Goal: Navigation & Orientation: Find specific page/section

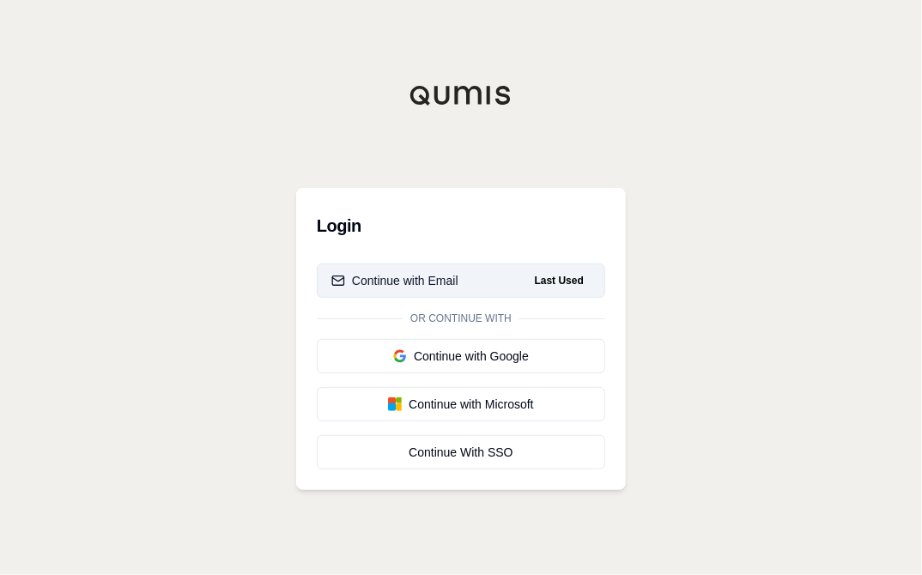
click at [440, 274] on div "Continue with Email" at bounding box center [394, 280] width 127 height 17
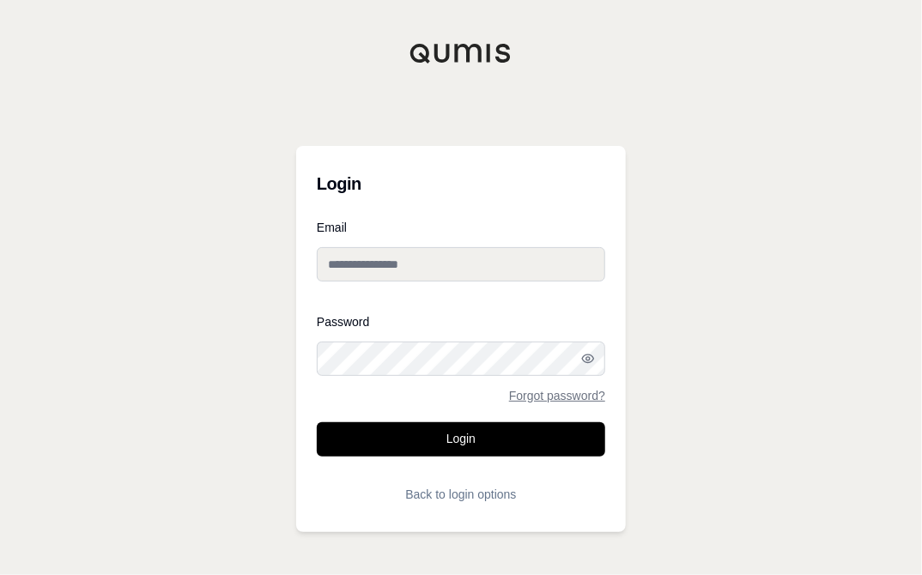
type input "**********"
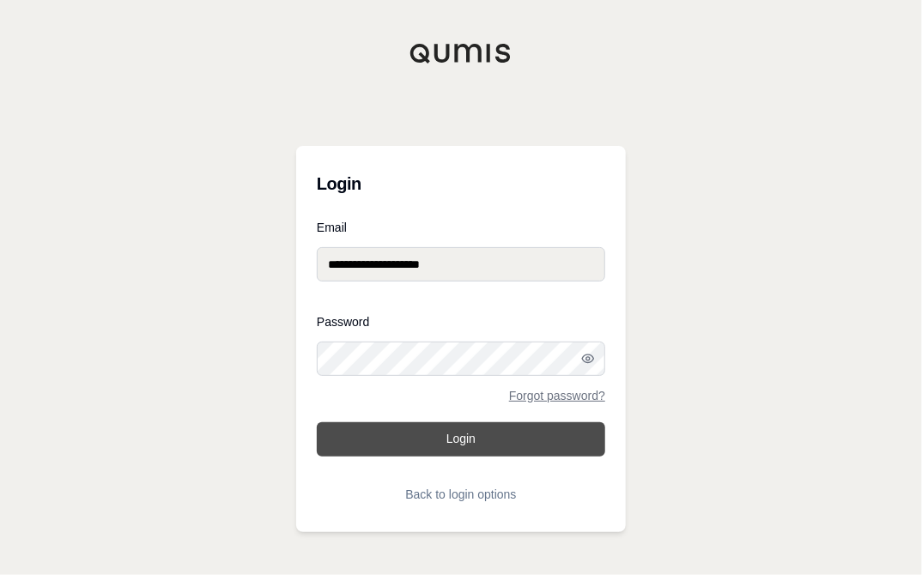
click at [494, 441] on button "Login" at bounding box center [461, 439] width 288 height 34
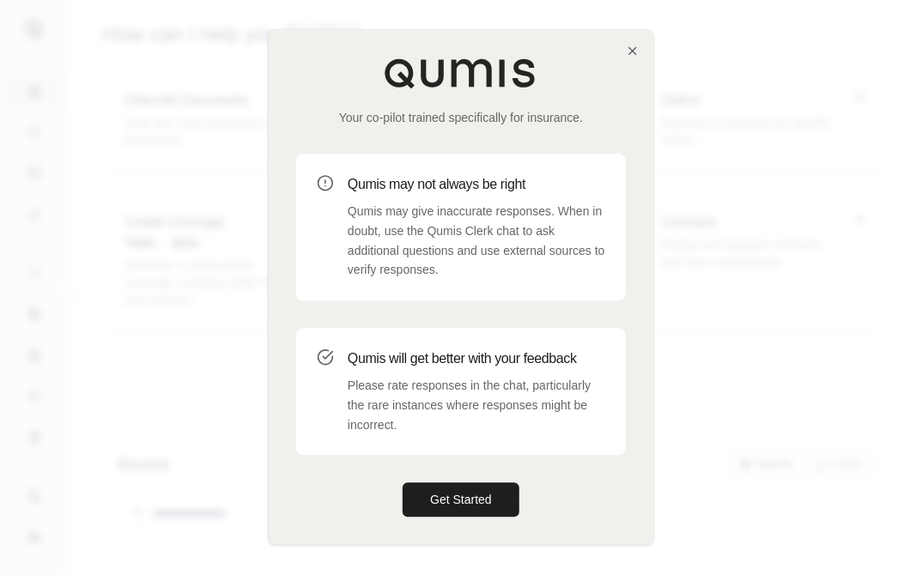
click at [755, 159] on div at bounding box center [461, 287] width 922 height 575
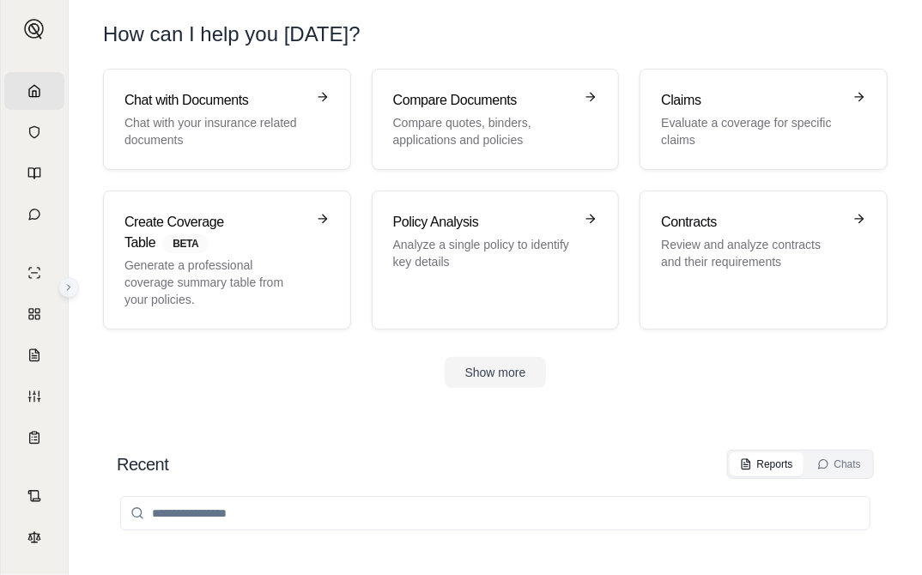
click at [70, 287] on icon at bounding box center [69, 287] width 3 height 5
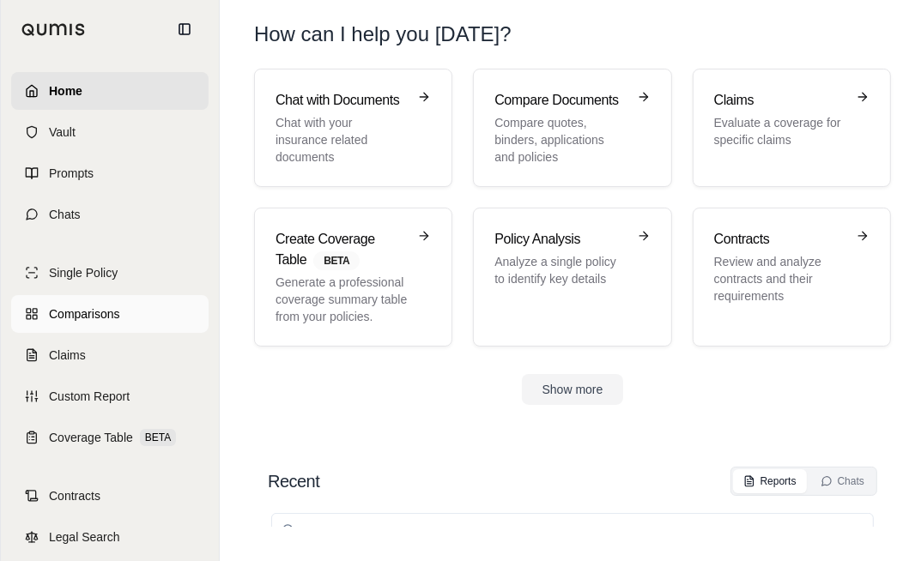
click at [105, 313] on span "Comparisons" at bounding box center [84, 314] width 70 height 17
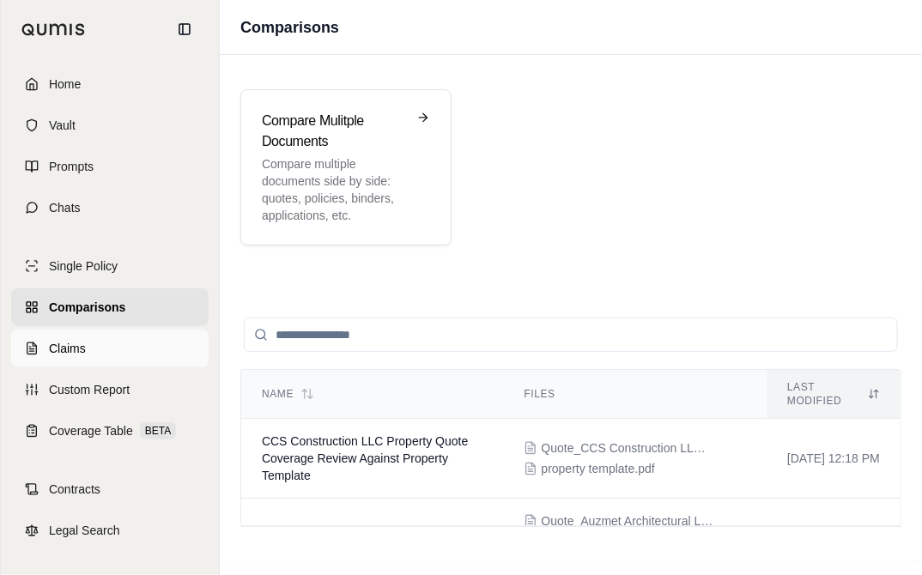
scroll to position [9, 0]
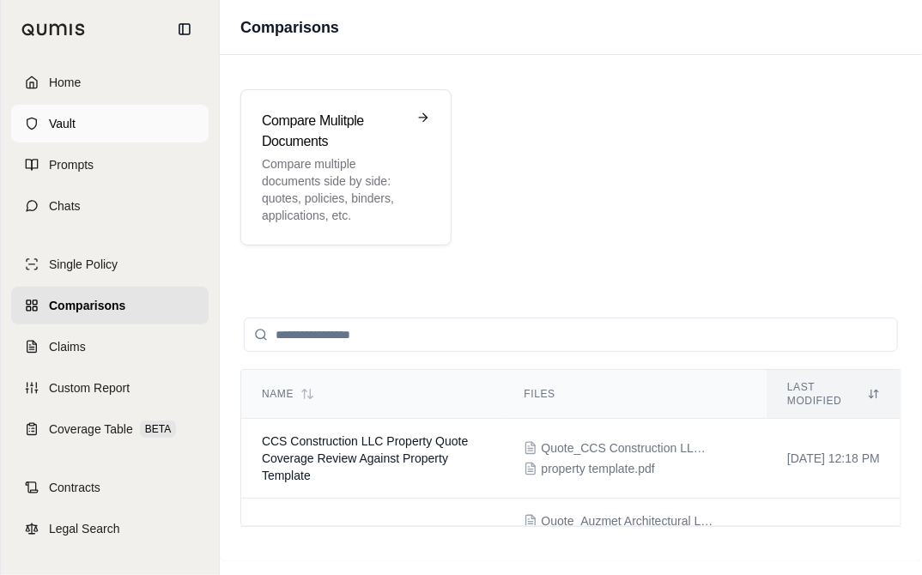
click at [56, 113] on link "Vault" at bounding box center [109, 124] width 197 height 38
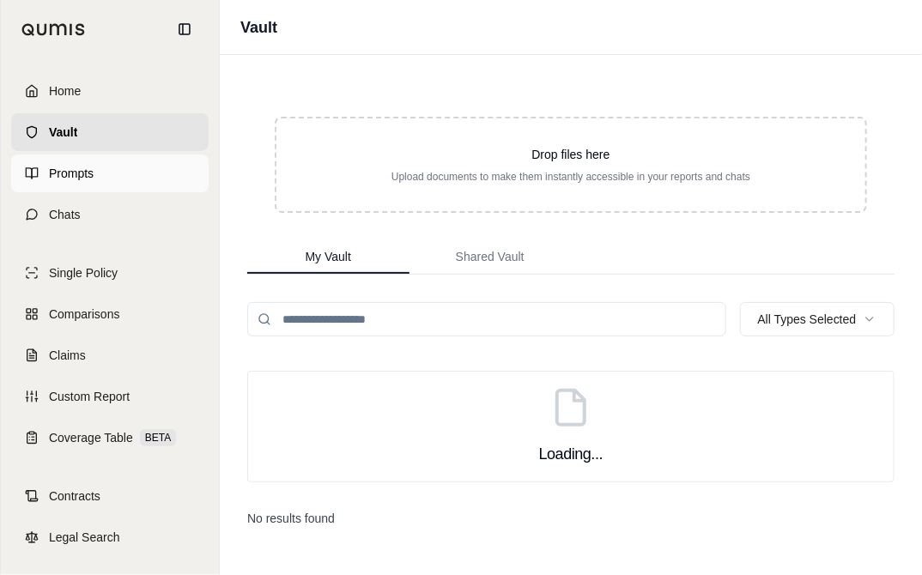
click at [69, 169] on span "Prompts" at bounding box center [71, 173] width 45 height 17
